Goal: Task Accomplishment & Management: Manage account settings

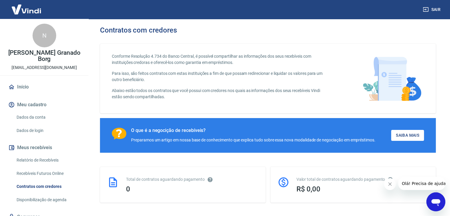
click at [437, 202] on icon "Abrir janela de mensagens" at bounding box center [435, 202] width 9 height 7
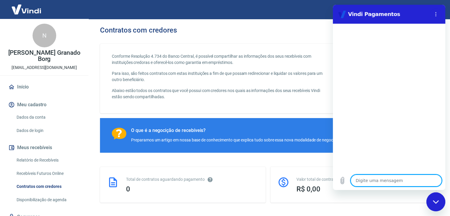
click at [394, 178] on textarea at bounding box center [396, 181] width 91 height 12
type textarea "B"
type textarea "x"
type textarea "Bo"
type textarea "x"
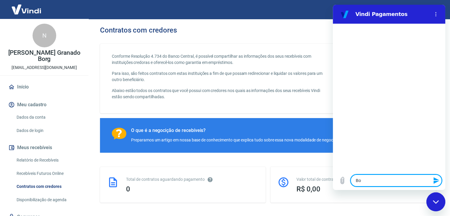
type textarea "Bom"
type textarea "x"
type textarea "Bom"
type textarea "x"
type textarea "Bom d"
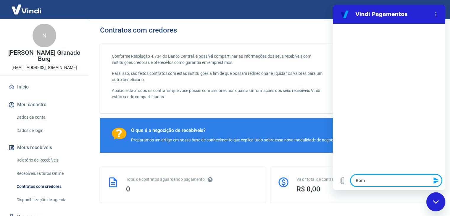
type textarea "x"
type textarea "Bom di"
type textarea "x"
type textarea "Bom dia"
type textarea "x"
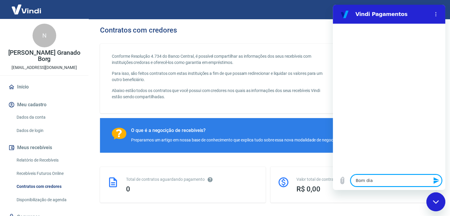
type textarea "Bom dia"
type textarea "x"
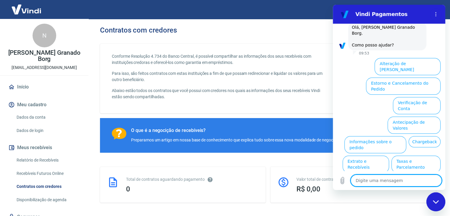
scroll to position [35, 0]
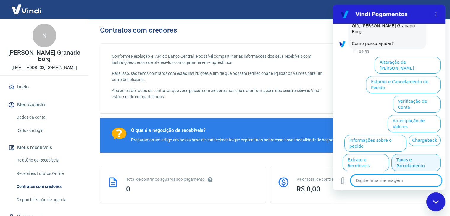
click at [410, 154] on button "Taxas e Parcelamento" at bounding box center [415, 162] width 49 height 17
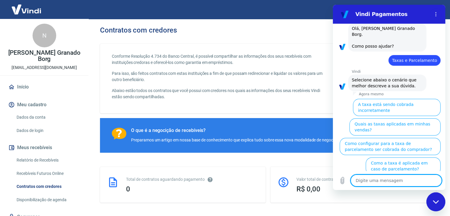
scroll to position [32, 0]
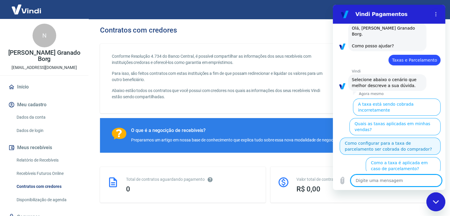
click at [388, 138] on button "Como configurar para a taxa de parcelamento ser cobrada do comprador?" at bounding box center [390, 146] width 101 height 17
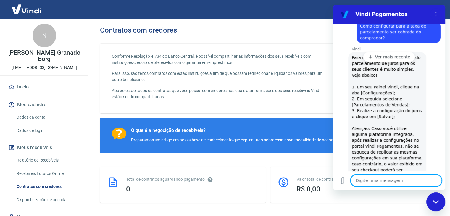
scroll to position [105, 0]
click at [429, 79] on div "Vindi diz: Para realizar as configurações do parcelamento de juros para os seus…" at bounding box center [391, 188] width 108 height 272
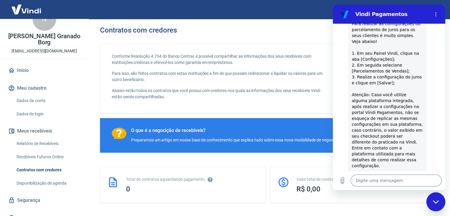
scroll to position [0, 0]
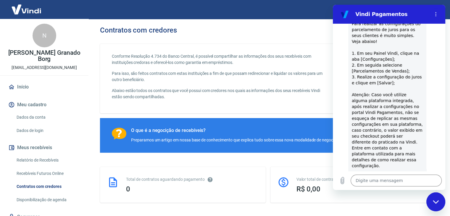
drag, startPoint x: 28, startPoint y: 11, endPoint x: 295, endPoint y: 12, distance: 266.8
click at [295, 13] on div "Sair" at bounding box center [225, 9] width 450 height 19
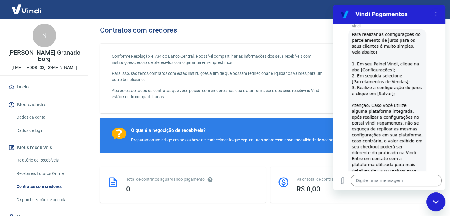
scroll to position [130, 0]
type textarea "x"
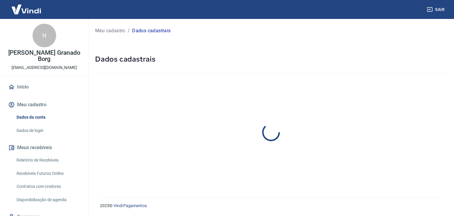
select select "SP"
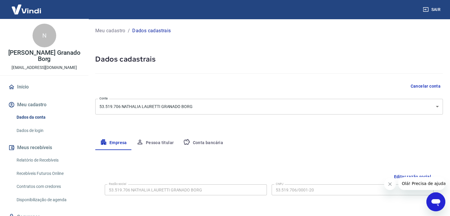
click at [210, 143] on button "Conta bancária" at bounding box center [202, 143] width 49 height 14
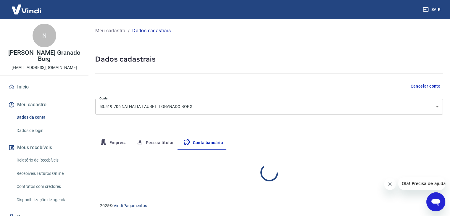
select select "1"
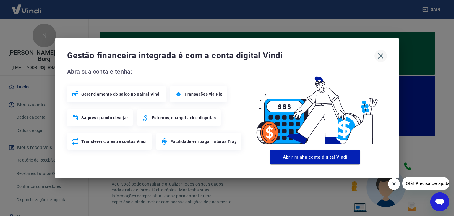
click at [380, 55] on icon "button" at bounding box center [381, 56] width 6 height 6
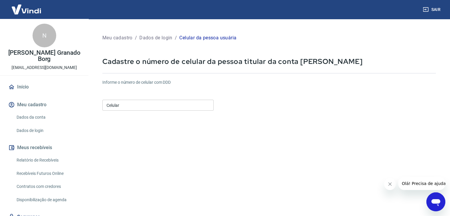
click at [127, 102] on input "Celular" at bounding box center [157, 105] width 111 height 11
type input "[PHONE_NUMBER]"
click at [291, 119] on form "Informe o número de celular com DDD Celular [PHONE_NUMBER] Celular Continuar Ca…" at bounding box center [268, 161] width 333 height 173
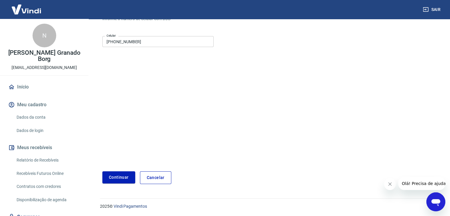
scroll to position [64, 0]
click at [115, 178] on button "Continuar" at bounding box center [118, 177] width 33 height 12
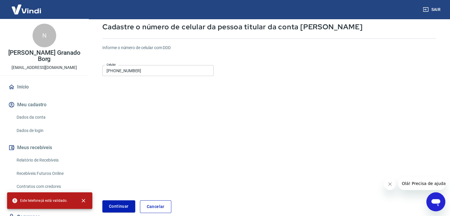
scroll to position [34, 0]
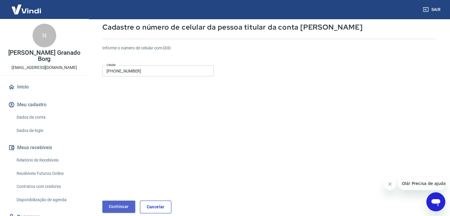
click at [121, 205] on button "Continuar" at bounding box center [118, 207] width 33 height 12
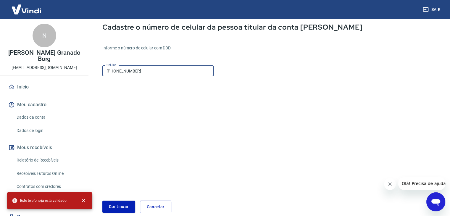
drag, startPoint x: 143, startPoint y: 69, endPoint x: 58, endPoint y: 70, distance: 84.9
click at [58, 70] on div "Sair N Nathália Lauretti Granado Borg numafolhaqualquerp@gmail.com Início Meu c…" at bounding box center [225, 74] width 450 height 216
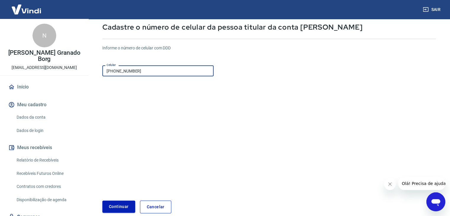
click at [122, 205] on button "Continuar" at bounding box center [118, 207] width 33 height 12
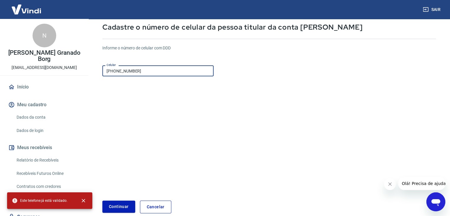
click at [103, 72] on input "(13) 98194-6161" at bounding box center [157, 70] width 111 height 11
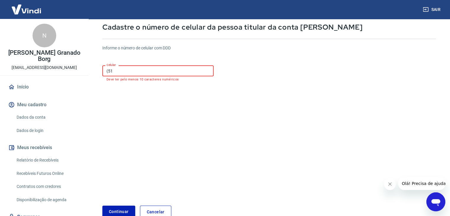
type input "(5"
click at [145, 101] on form "Informe o número de celular com DDD Celular Celular Preencha esse campo Continu…" at bounding box center [268, 129] width 333 height 178
click at [159, 206] on link "Cancelar" at bounding box center [155, 212] width 31 height 13
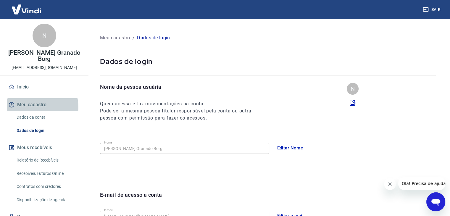
click at [41, 107] on button "Meu cadastro" at bounding box center [44, 104] width 74 height 13
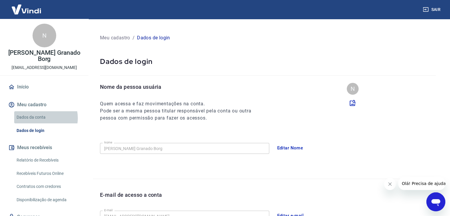
click at [41, 118] on link "Dados da conta" at bounding box center [47, 117] width 67 height 12
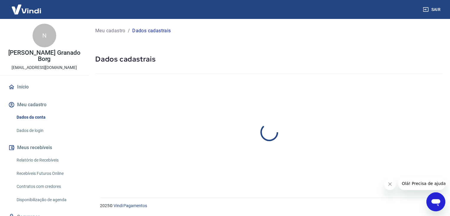
select select "SP"
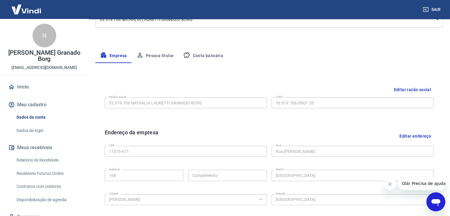
scroll to position [89, 0]
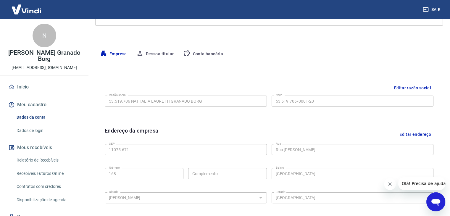
click at [156, 54] on button "Pessoa titular" at bounding box center [155, 54] width 47 height 14
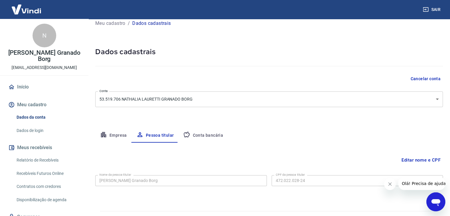
scroll to position [20, 0]
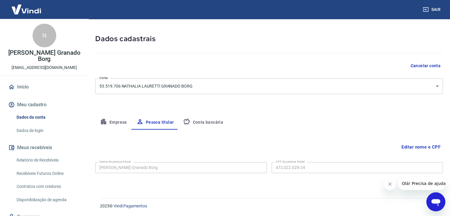
click at [208, 125] on button "Conta bancária" at bounding box center [202, 122] width 49 height 14
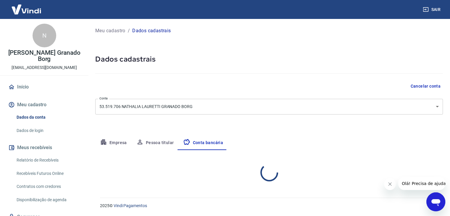
select select "1"
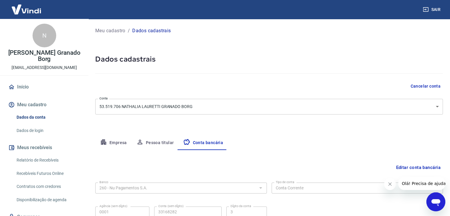
click at [117, 142] on button "Empresa" at bounding box center [113, 143] width 36 height 14
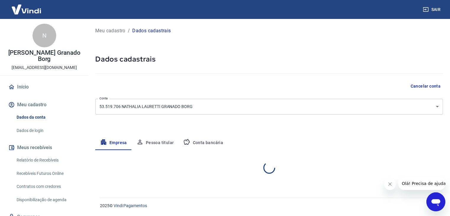
select select "SP"
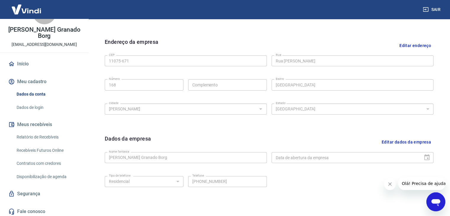
scroll to position [25, 0]
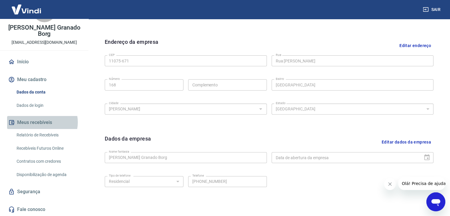
click at [42, 122] on button "Meus recebíveis" at bounding box center [44, 122] width 74 height 13
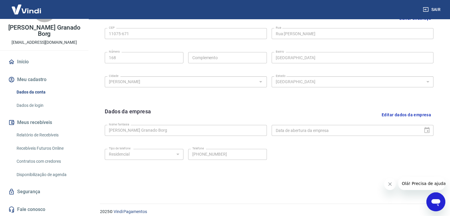
scroll to position [211, 0]
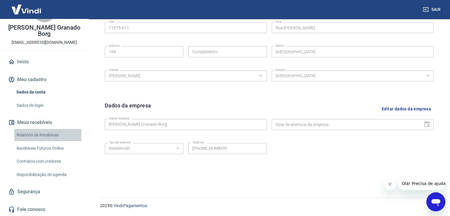
click at [49, 132] on link "Relatório de Recebíveis" at bounding box center [47, 135] width 67 height 12
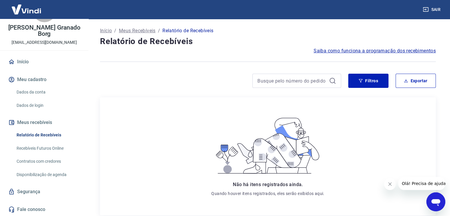
click at [33, 120] on button "Meus recebíveis" at bounding box center [44, 122] width 74 height 13
click at [18, 59] on link "Início" at bounding box center [44, 61] width 74 height 13
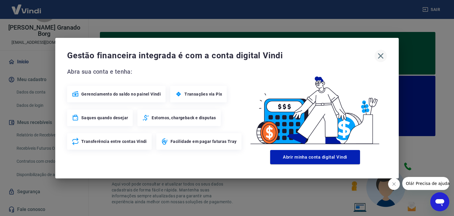
click at [380, 56] on icon "button" at bounding box center [381, 56] width 6 height 6
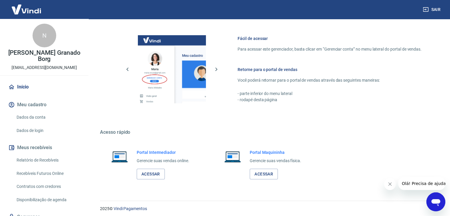
scroll to position [355, 0]
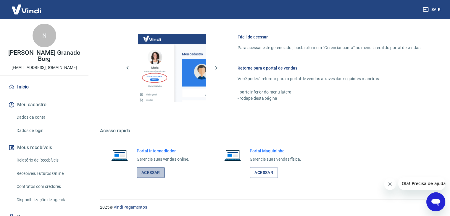
click at [145, 177] on link "Acessar" at bounding box center [151, 172] width 28 height 11
